Goal: Task Accomplishment & Management: Manage account settings

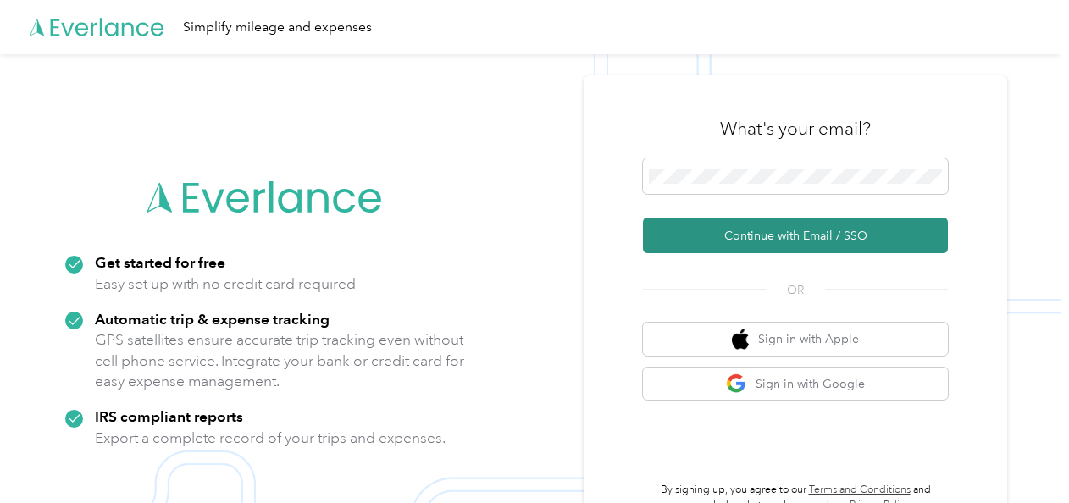
click at [822, 228] on button "Continue with Email / SSO" at bounding box center [795, 236] width 305 height 36
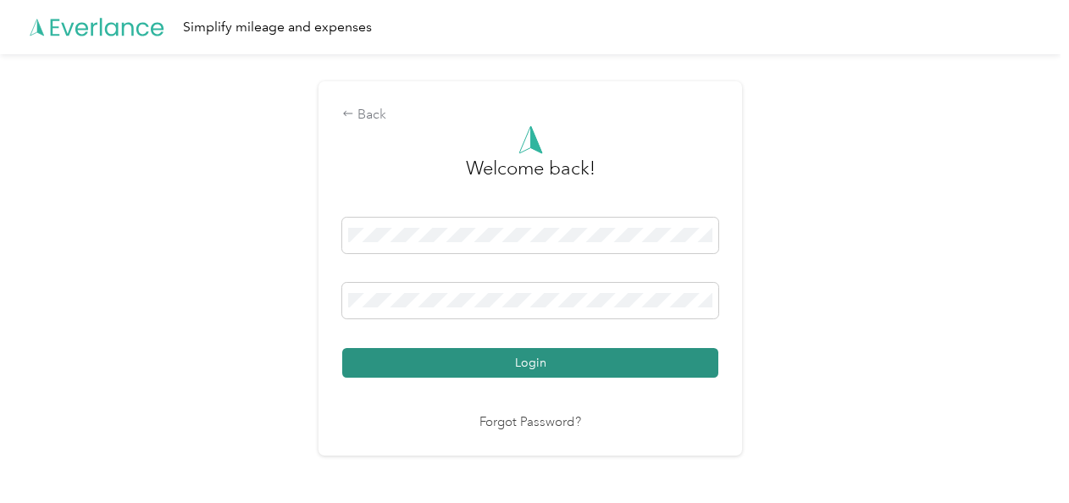
click at [522, 366] on button "Login" at bounding box center [530, 363] width 376 height 30
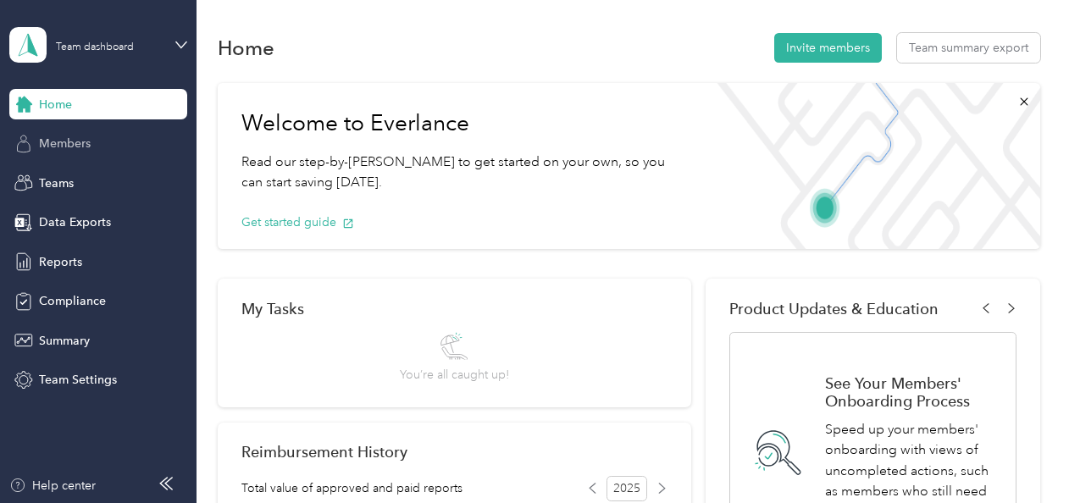
click at [55, 149] on span "Members" at bounding box center [65, 144] width 52 height 18
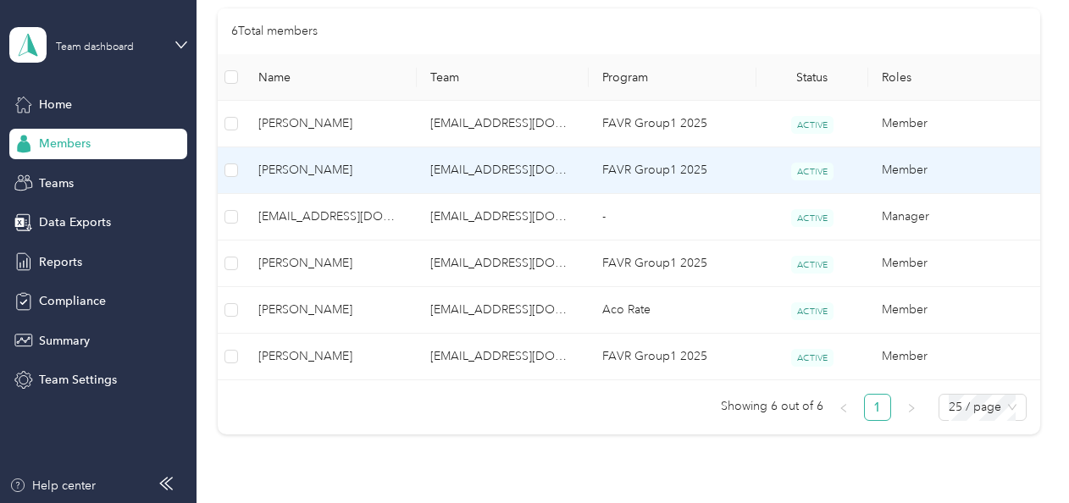
scroll to position [423, 0]
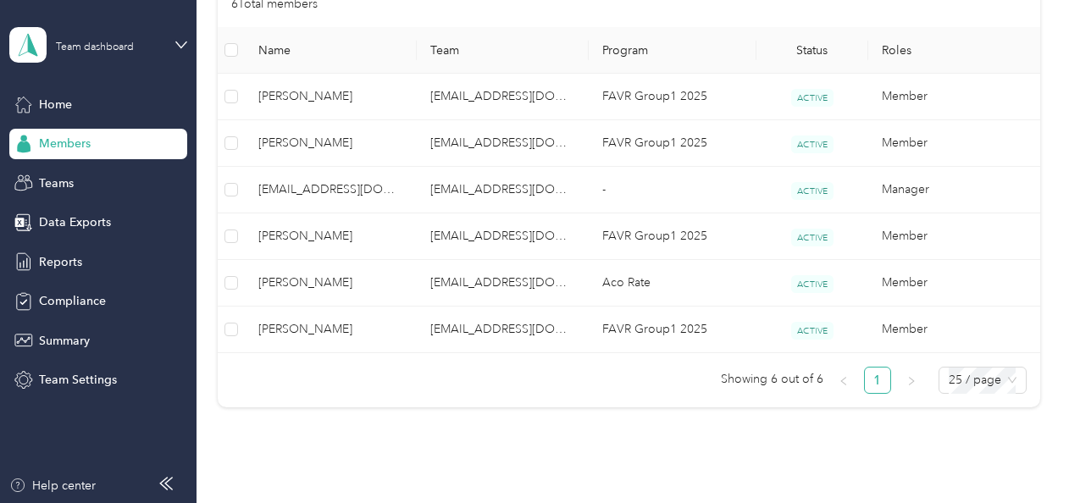
click at [768, 17] on div "6 Total members" at bounding box center [629, 4] width 822 height 46
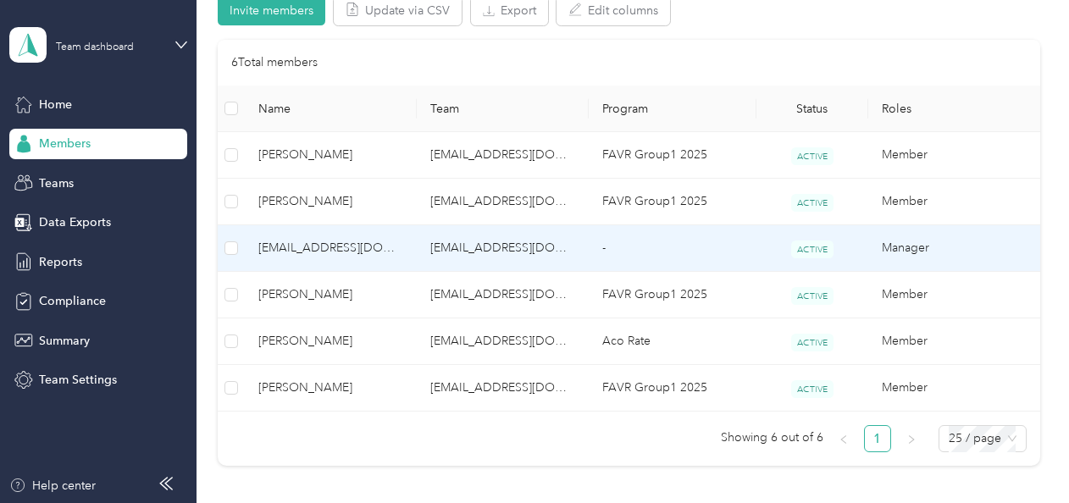
scroll to position [339, 0]
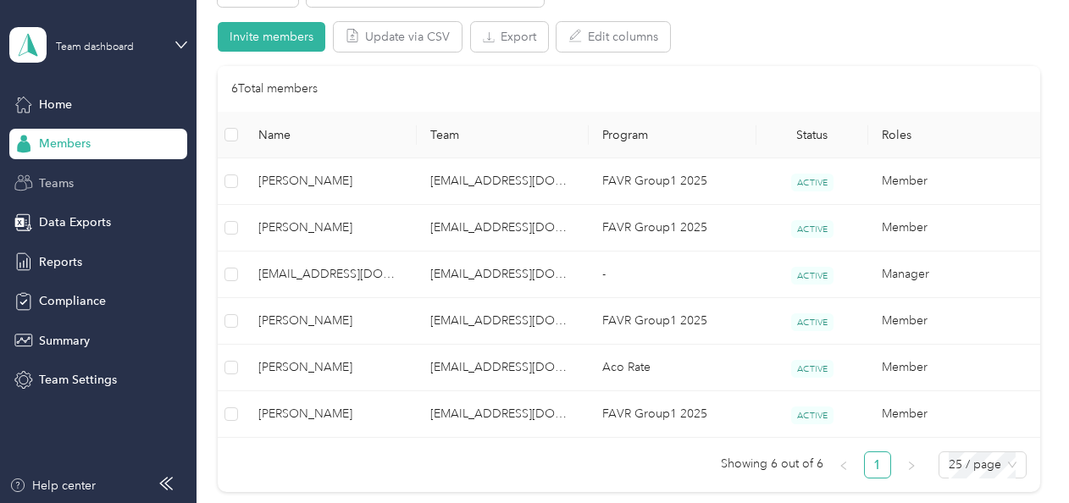
click at [71, 174] on span "Teams" at bounding box center [56, 183] width 35 height 18
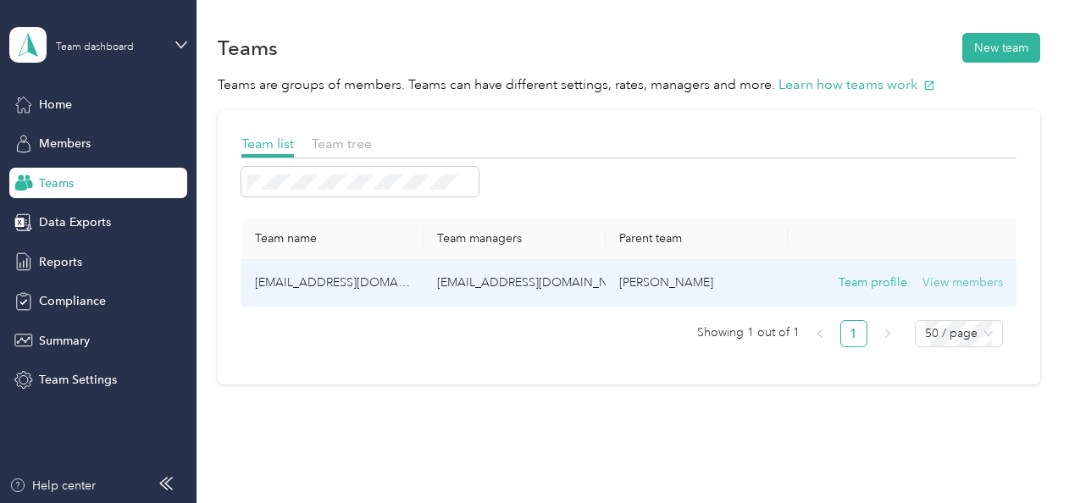
click at [954, 278] on button "View members" at bounding box center [962, 283] width 80 height 19
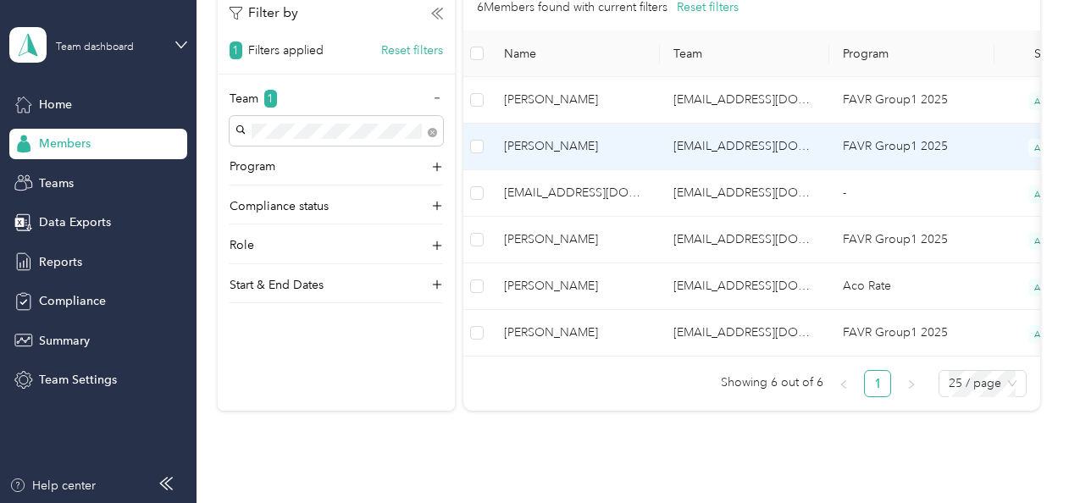
scroll to position [423, 0]
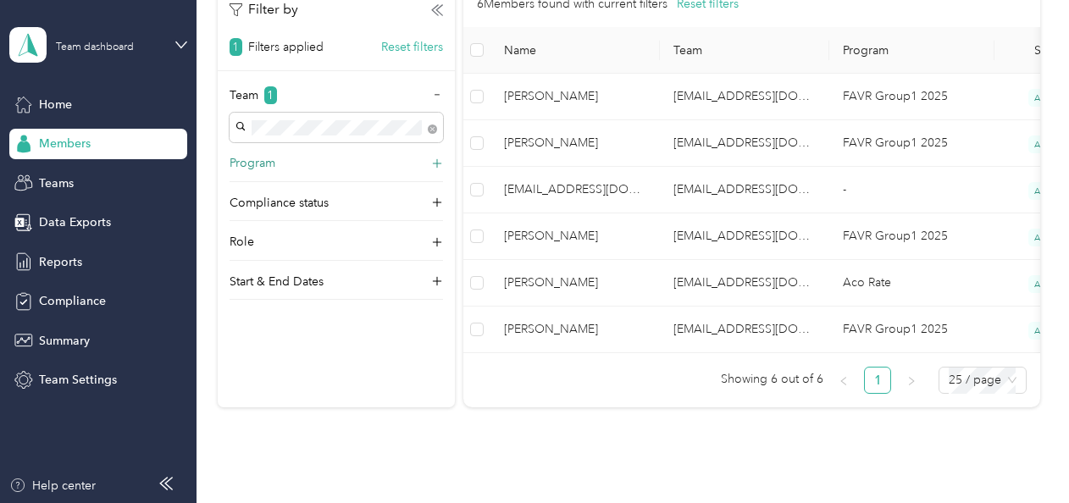
click at [432, 163] on icon at bounding box center [437, 163] width 17 height 17
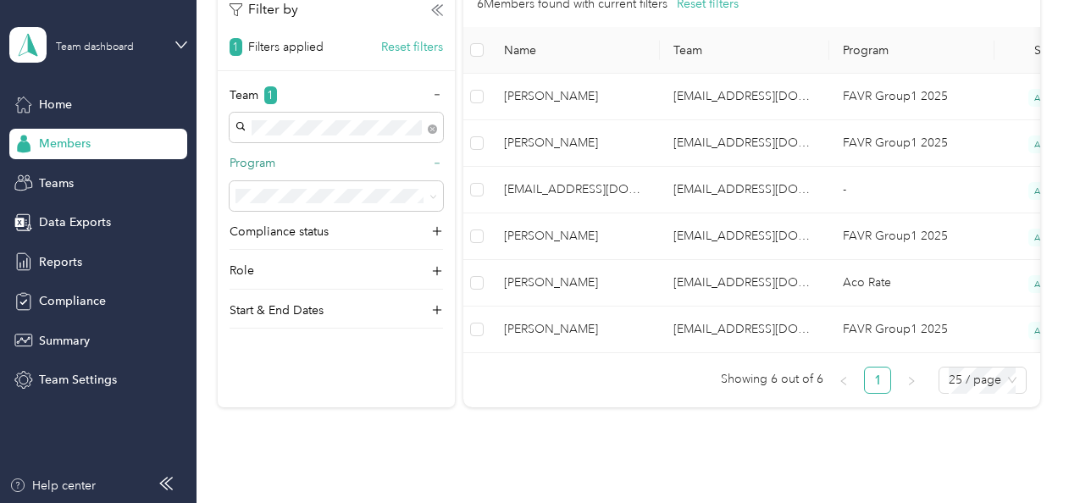
click at [432, 163] on icon at bounding box center [437, 164] width 12 height 12
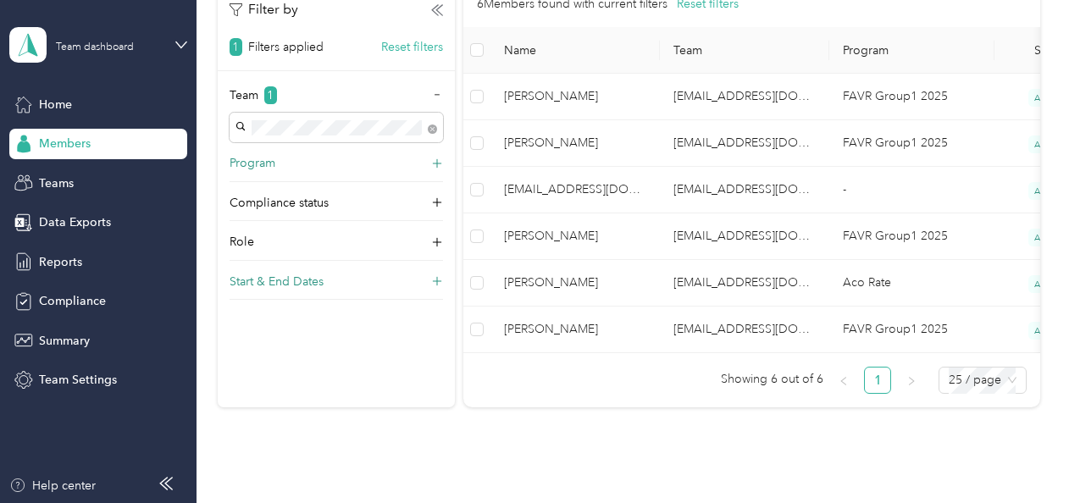
click at [433, 280] on icon at bounding box center [437, 282] width 10 height 10
click at [433, 280] on icon at bounding box center [437, 281] width 12 height 12
click at [434, 244] on icon at bounding box center [437, 242] width 17 height 17
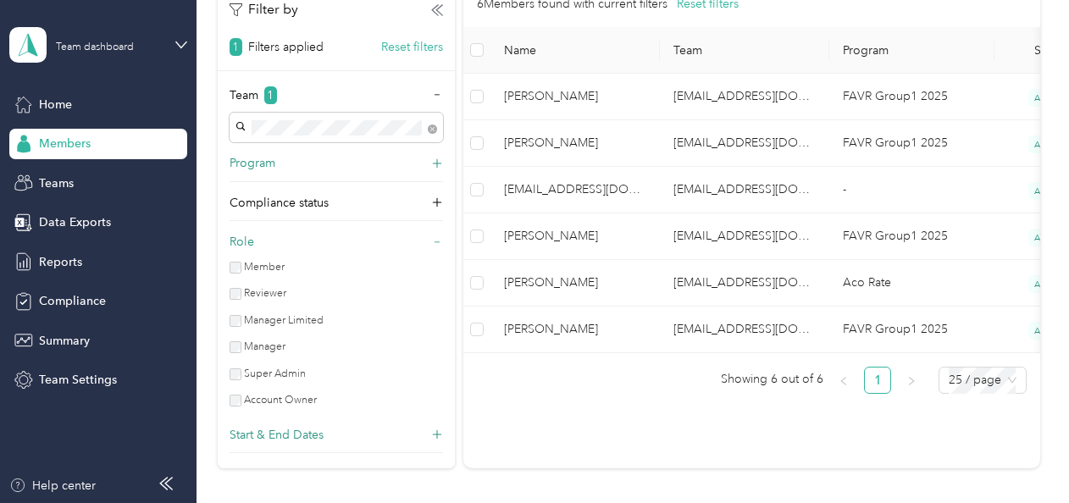
click at [434, 244] on icon at bounding box center [437, 242] width 12 height 12
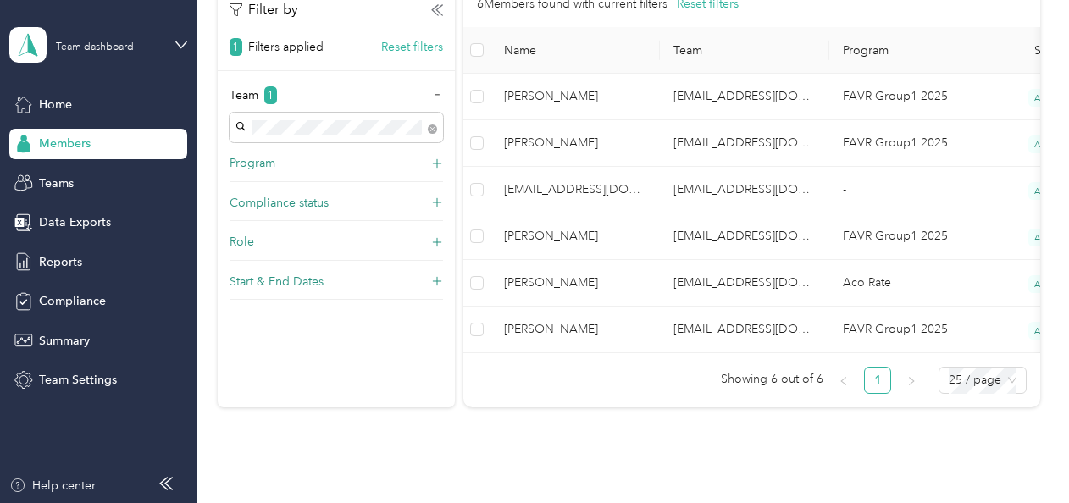
click at [430, 200] on icon at bounding box center [437, 203] width 17 height 17
click at [430, 200] on div "Compliance status" at bounding box center [336, 207] width 213 height 27
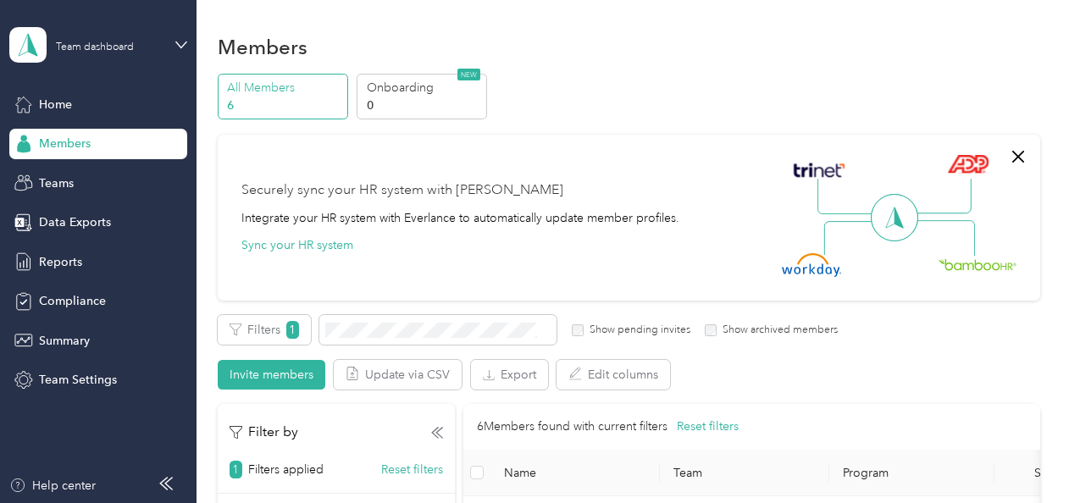
scroll to position [0, 0]
click at [81, 141] on span "Members" at bounding box center [65, 144] width 52 height 18
click at [81, 147] on span "Members" at bounding box center [65, 144] width 52 height 18
click at [71, 191] on span "Teams" at bounding box center [56, 183] width 35 height 18
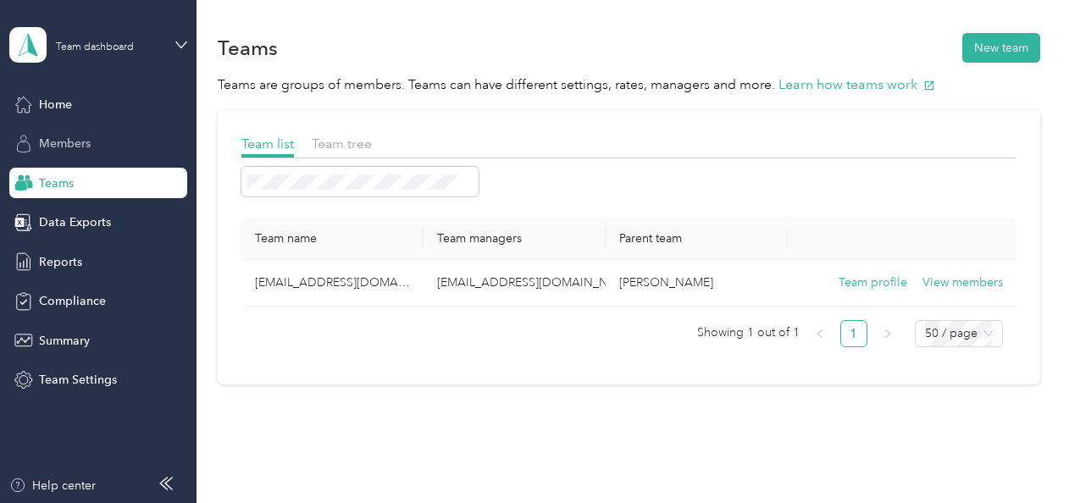
click at [76, 136] on span "Members" at bounding box center [65, 144] width 52 height 18
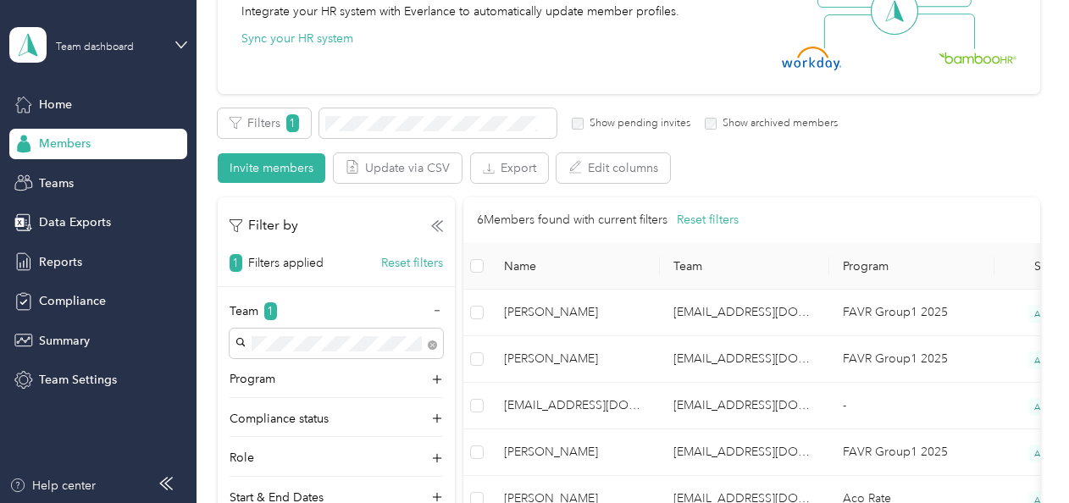
scroll to position [254, 0]
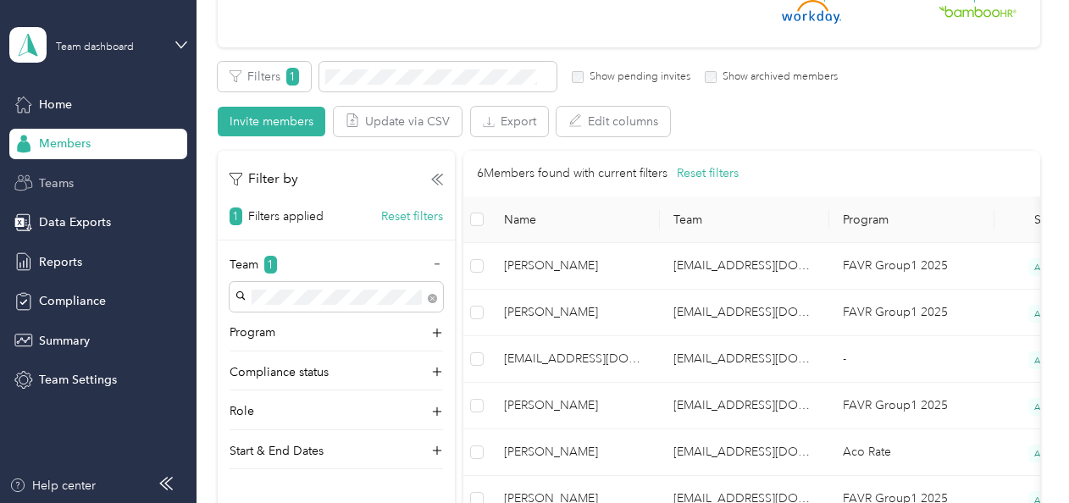
click at [71, 188] on span "Teams" at bounding box center [56, 183] width 35 height 18
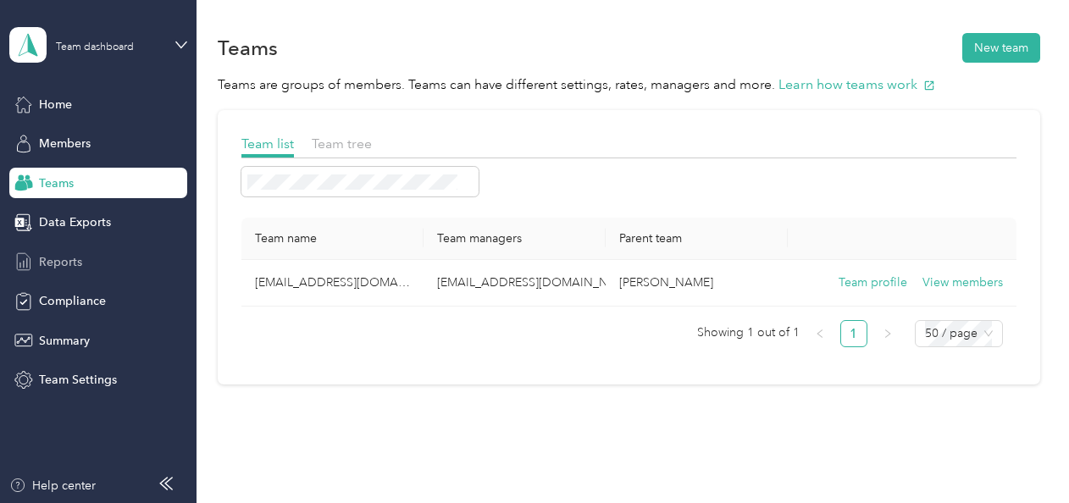
click at [57, 263] on span "Reports" at bounding box center [60, 262] width 43 height 18
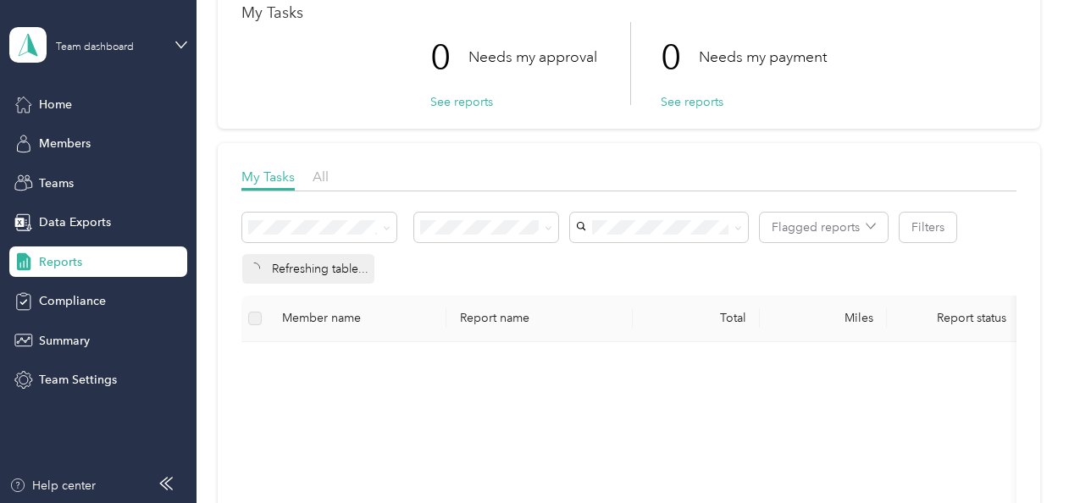
scroll to position [254, 0]
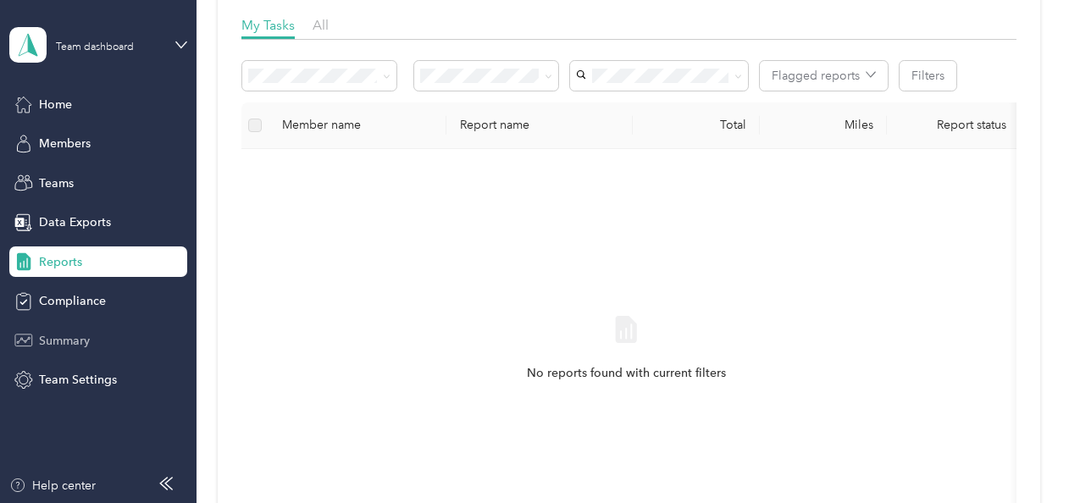
click at [58, 335] on span "Summary" at bounding box center [64, 341] width 51 height 18
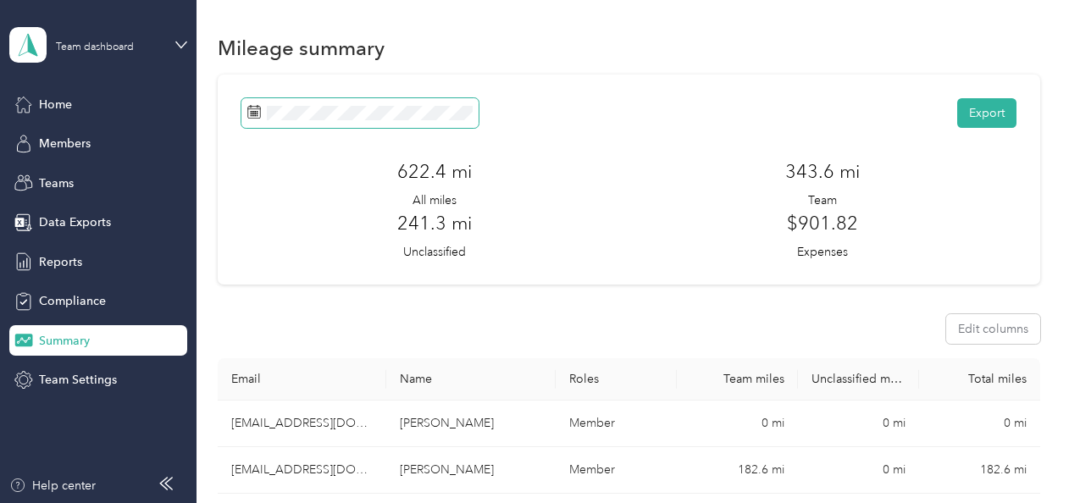
click at [251, 108] on icon at bounding box center [250, 107] width 1 height 3
click at [391, 102] on span at bounding box center [359, 113] width 237 height 30
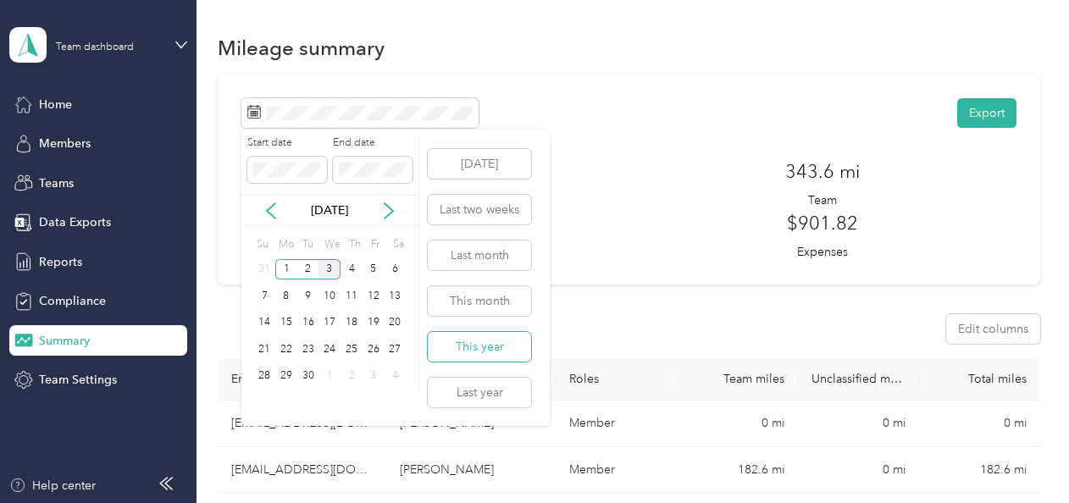
click at [512, 344] on button "This year" at bounding box center [479, 347] width 103 height 30
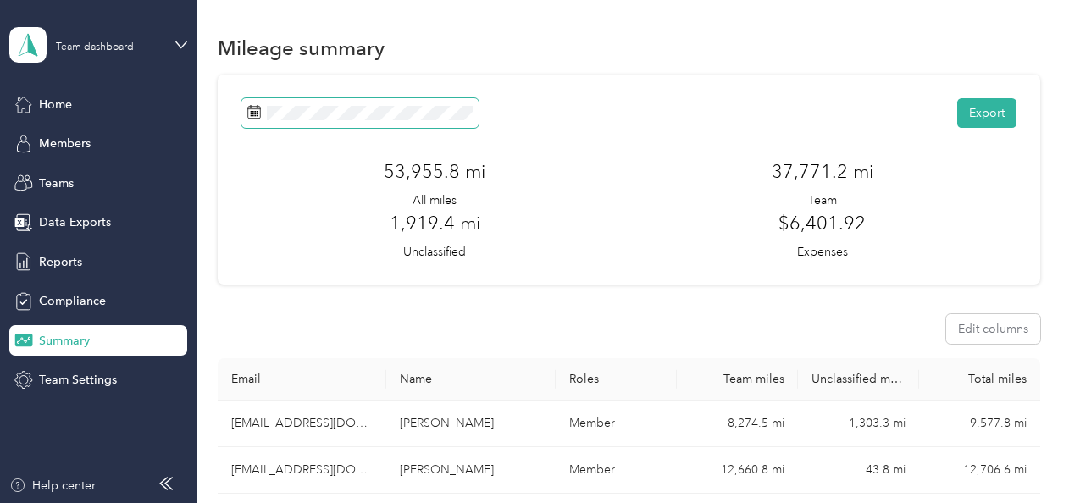
click at [250, 110] on icon at bounding box center [254, 112] width 14 height 14
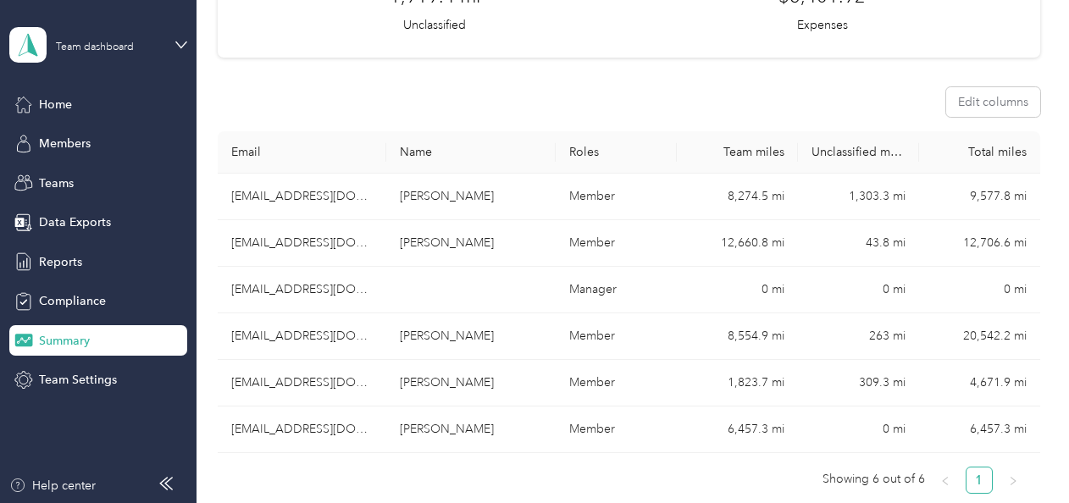
scroll to position [254, 0]
